Goal: Task Accomplishment & Management: Manage account settings

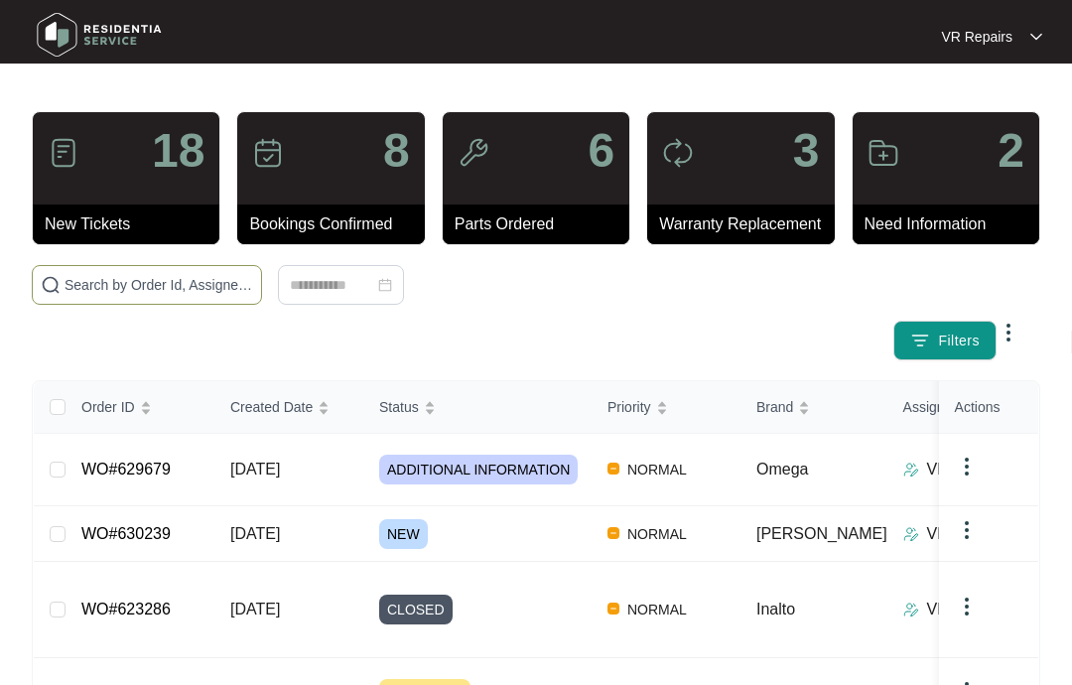
scroll to position [175, 0]
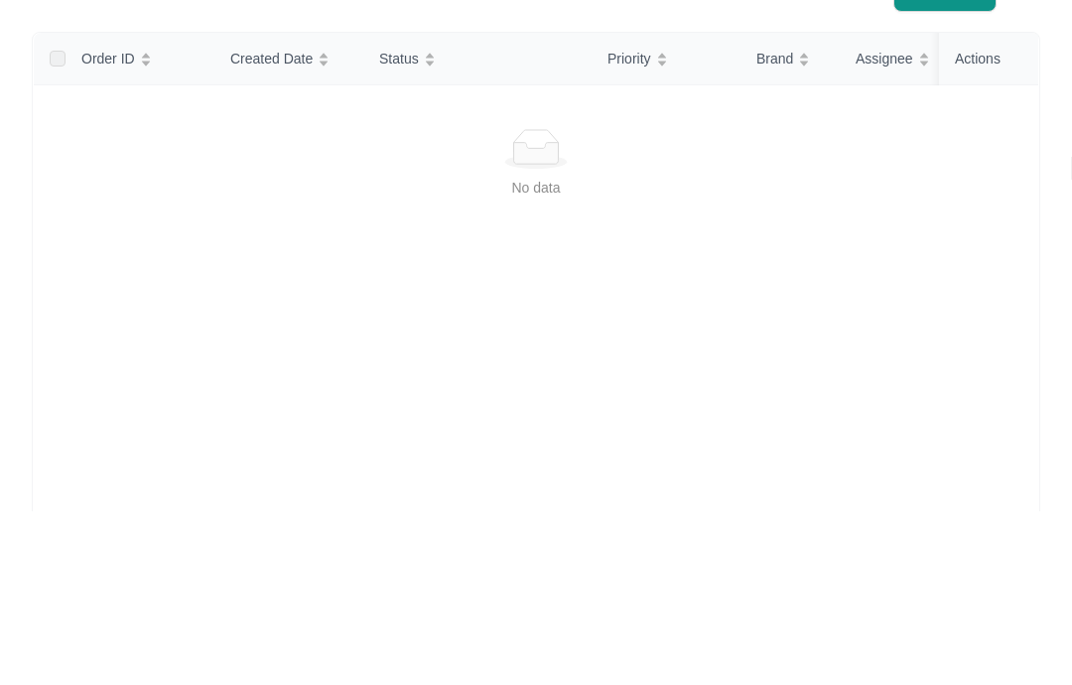
type input "628471"
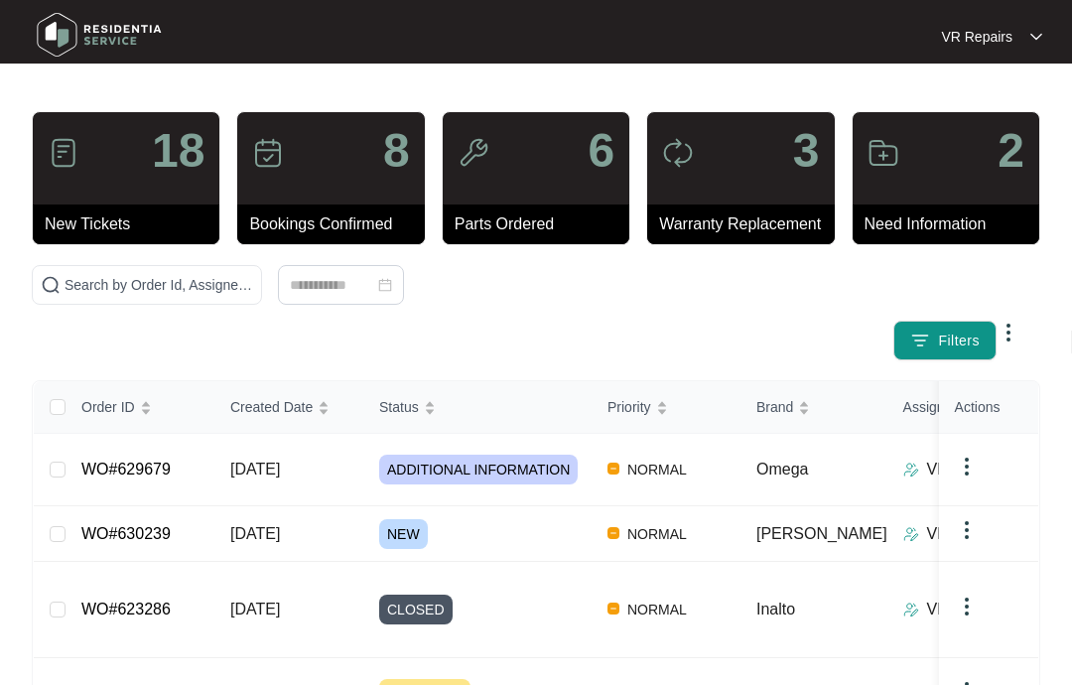
click at [179, 509] on td "WO#630239" at bounding box center [140, 534] width 149 height 56
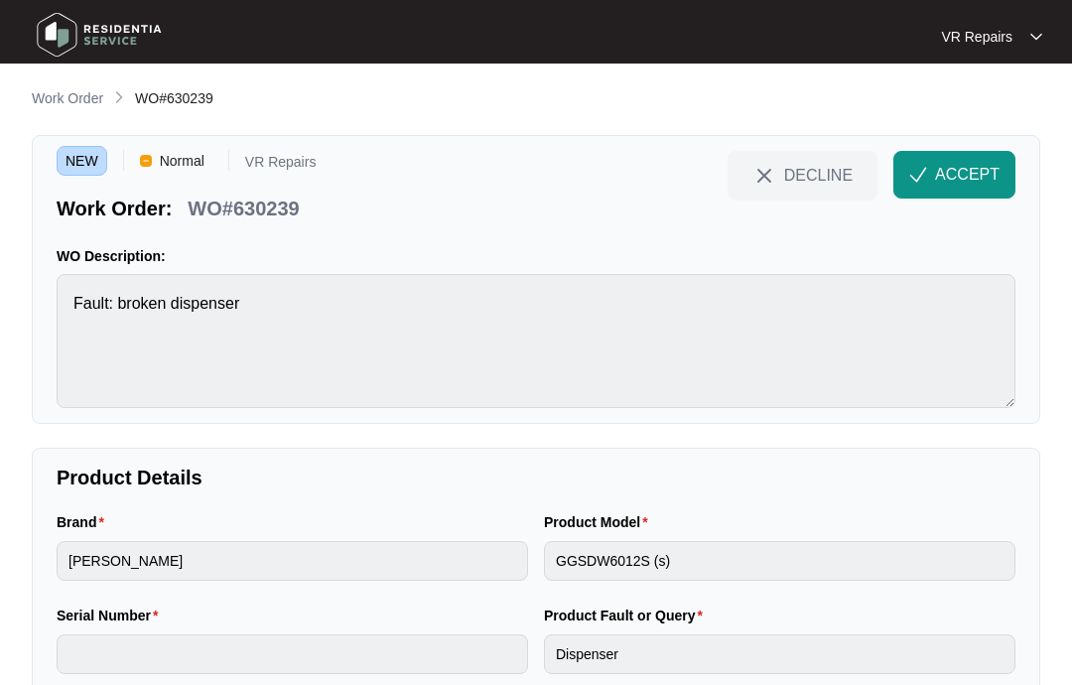
click at [949, 169] on span "ACCEPT" at bounding box center [967, 175] width 65 height 24
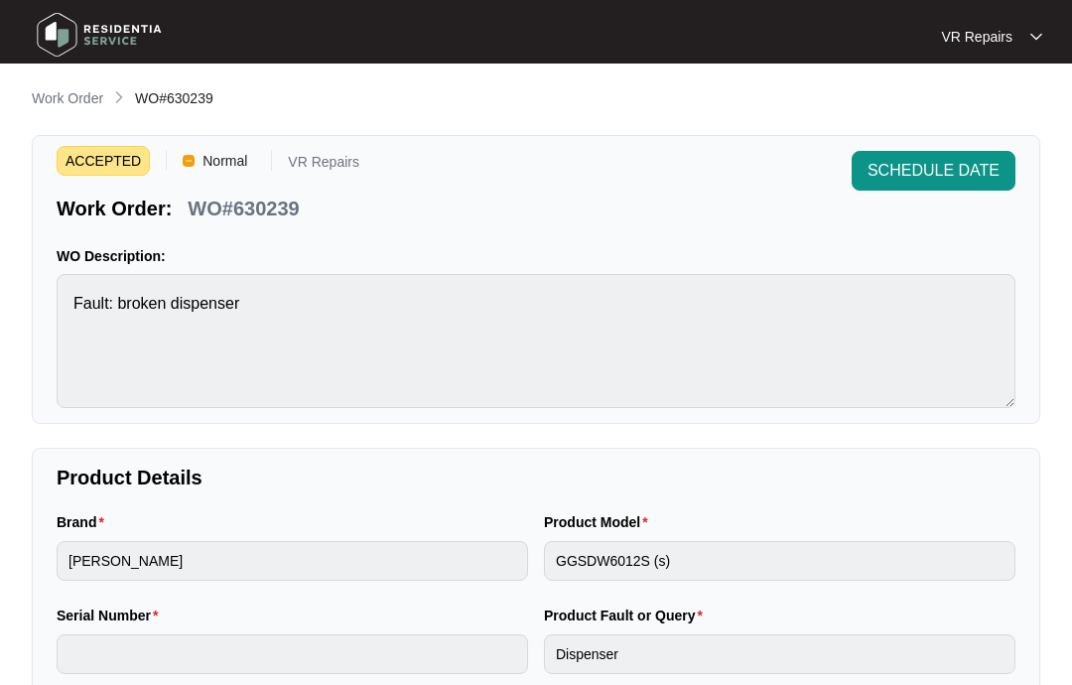
click at [92, 104] on p "Work Order" at bounding box center [67, 98] width 71 height 20
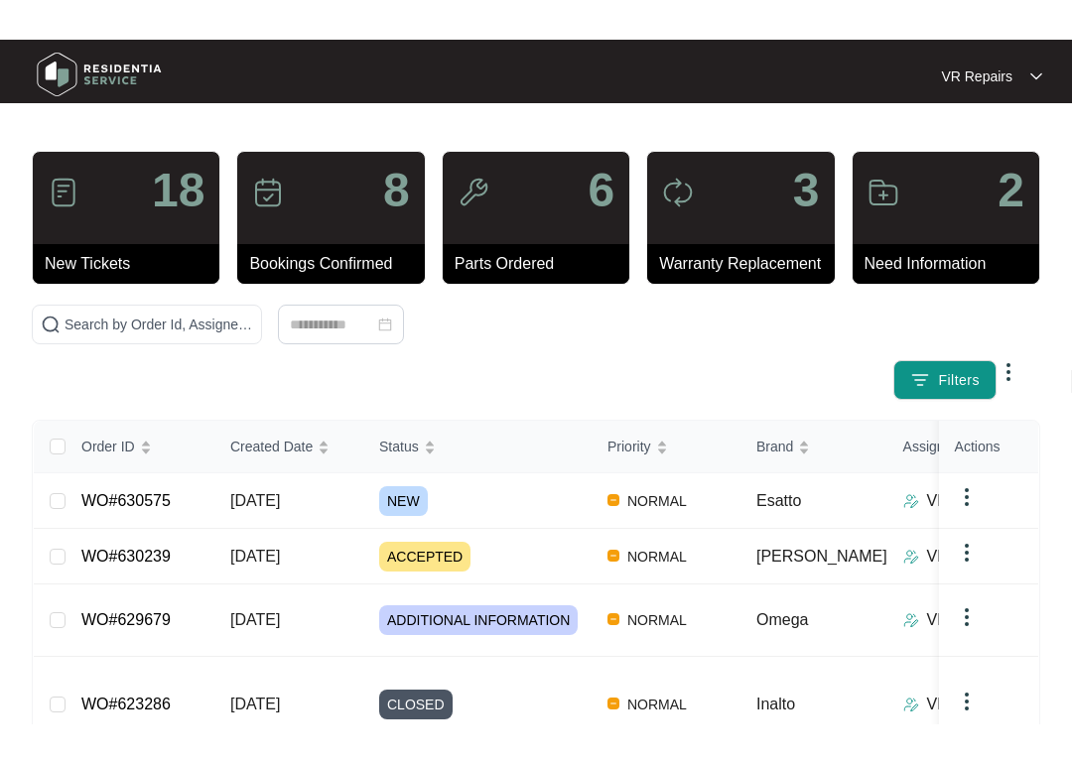
scroll to position [31, 0]
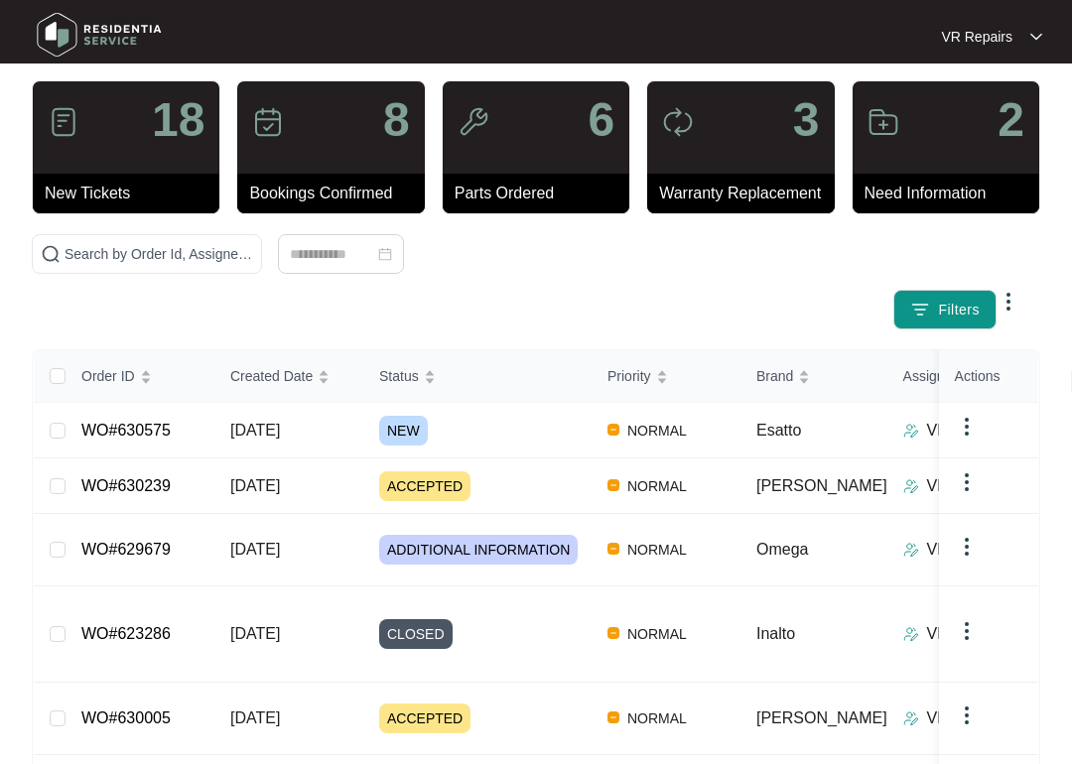
click at [171, 429] on link "WO#630575" at bounding box center [125, 430] width 89 height 17
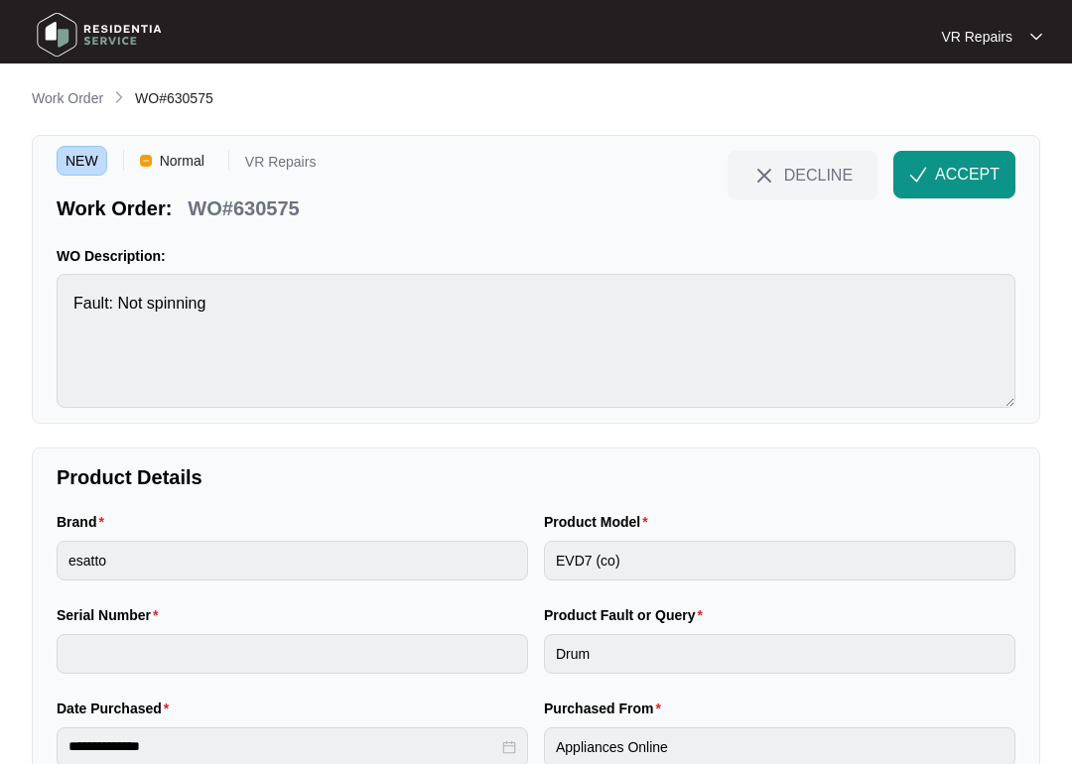
click at [977, 172] on span "ACCEPT" at bounding box center [967, 175] width 65 height 24
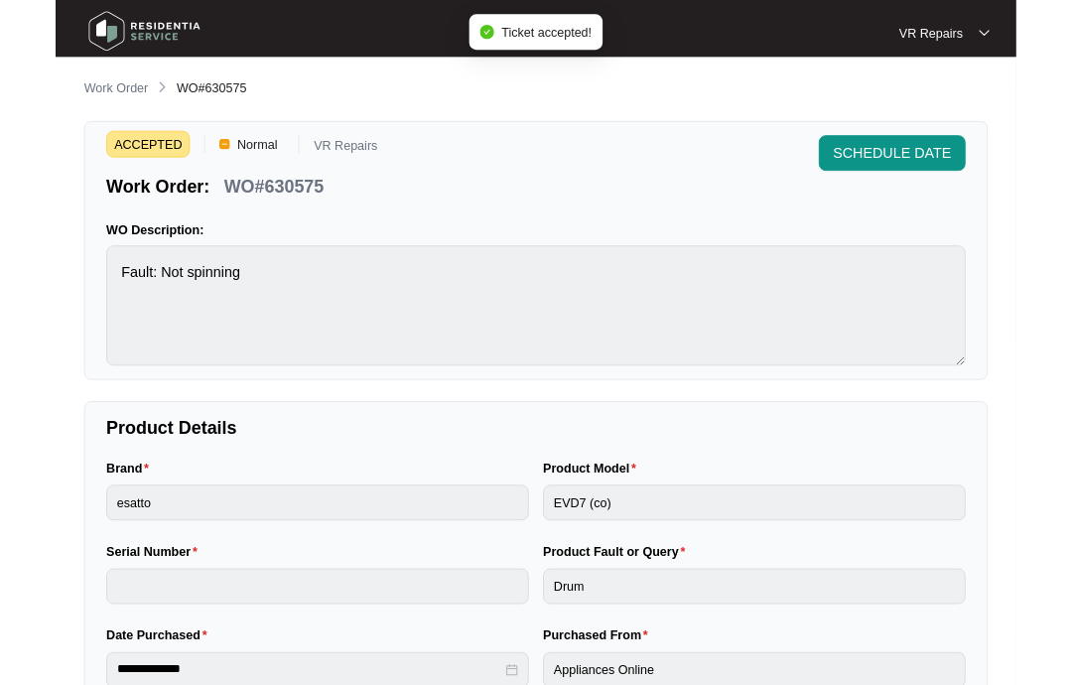
scroll to position [37, 0]
